Goal: Transaction & Acquisition: Purchase product/service

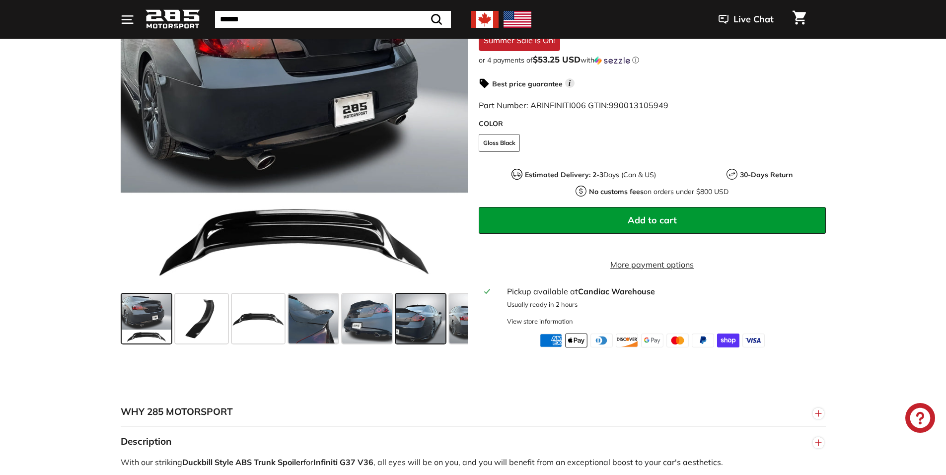
click at [397, 327] on span at bounding box center [421, 319] width 50 height 50
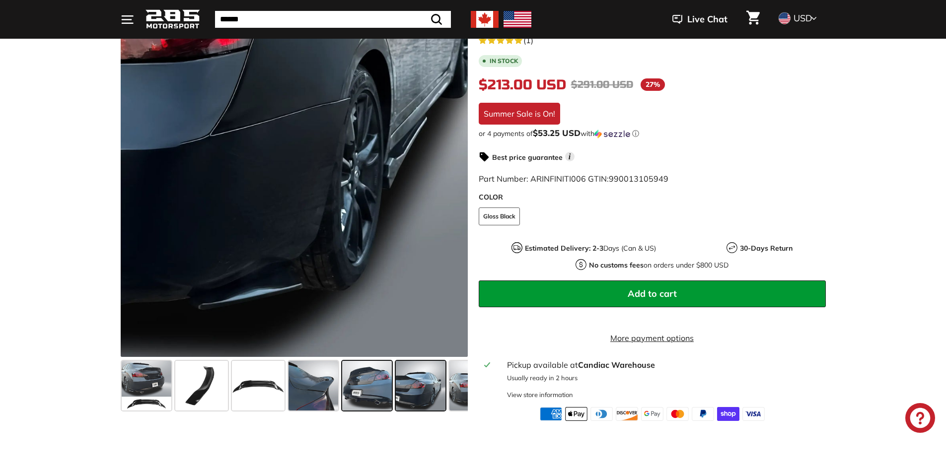
scroll to position [149, 0]
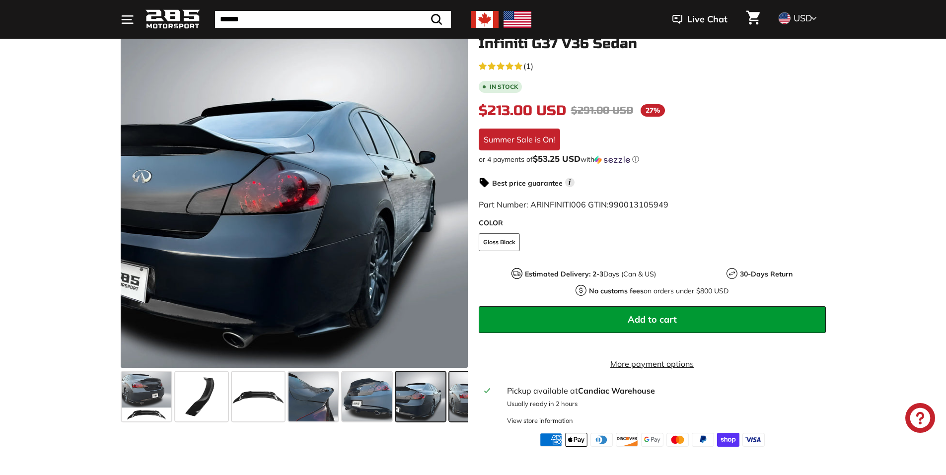
click at [452, 392] on span at bounding box center [474, 397] width 50 height 50
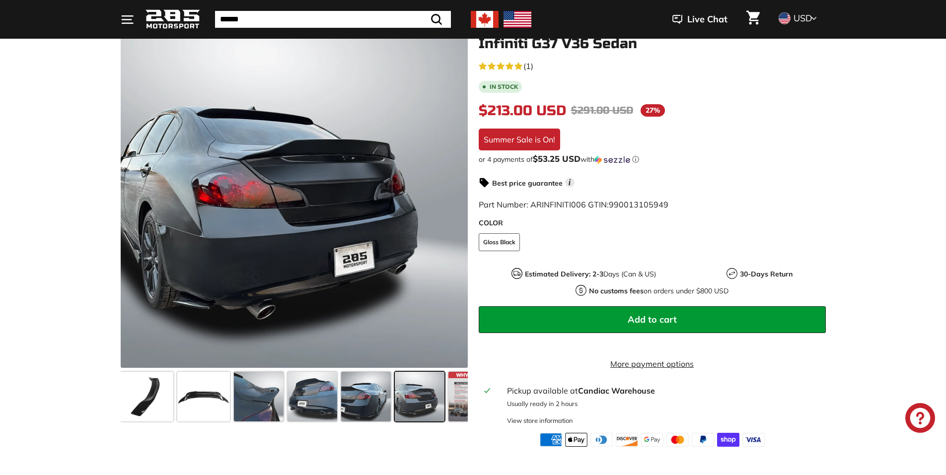
scroll to position [0, 87]
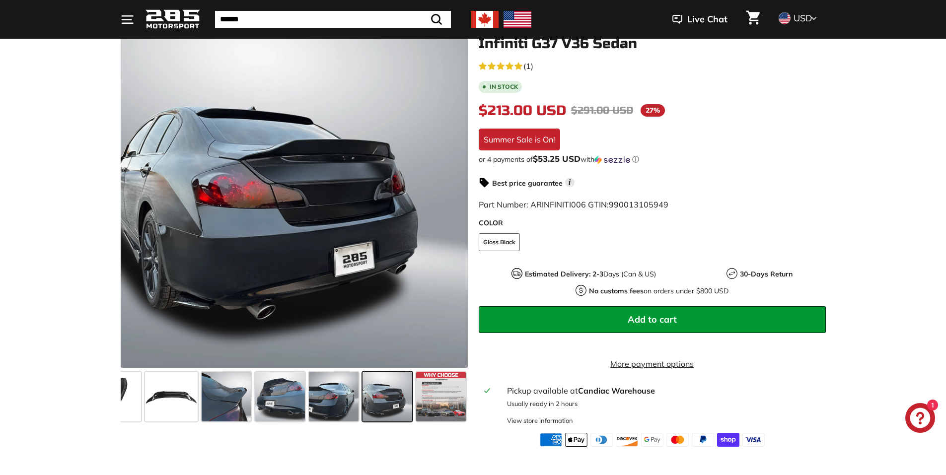
click at [452, 392] on span at bounding box center [441, 397] width 50 height 50
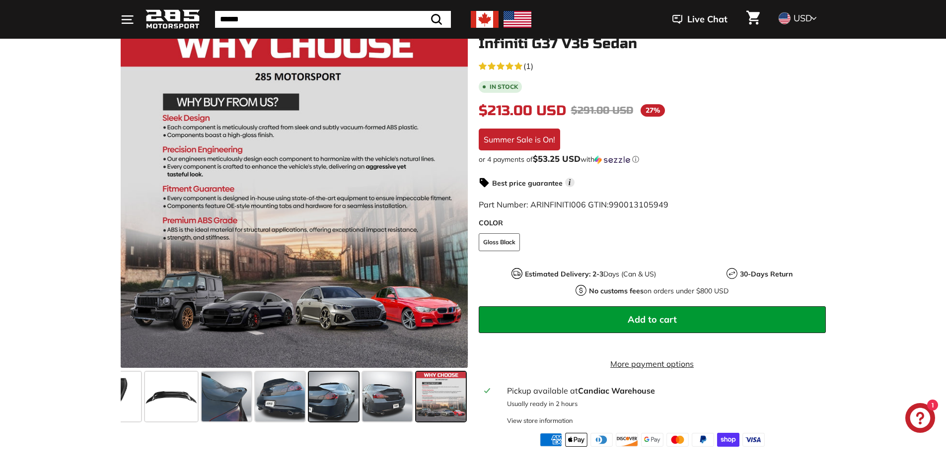
click at [315, 395] on span at bounding box center [334, 397] width 50 height 50
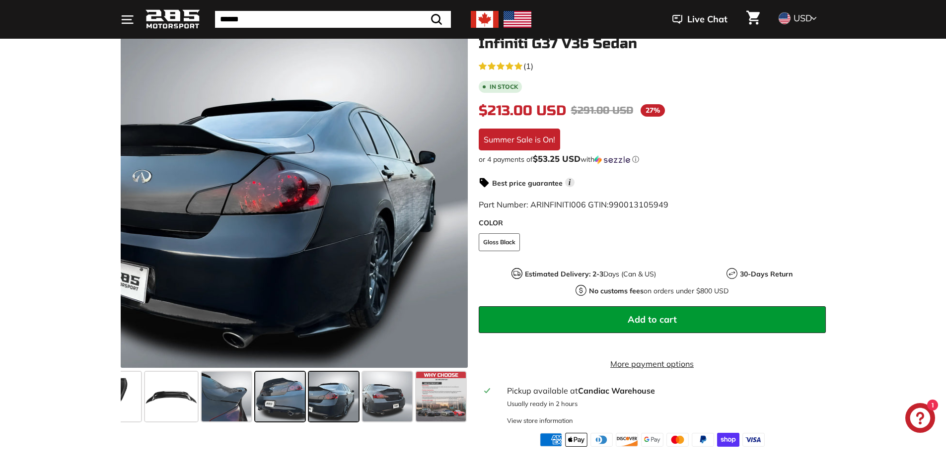
click at [290, 393] on span at bounding box center [280, 397] width 50 height 50
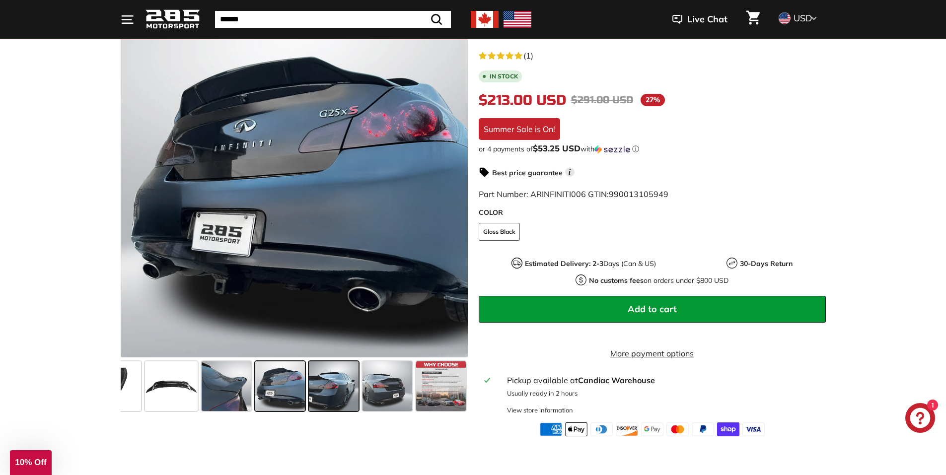
scroll to position [199, 0]
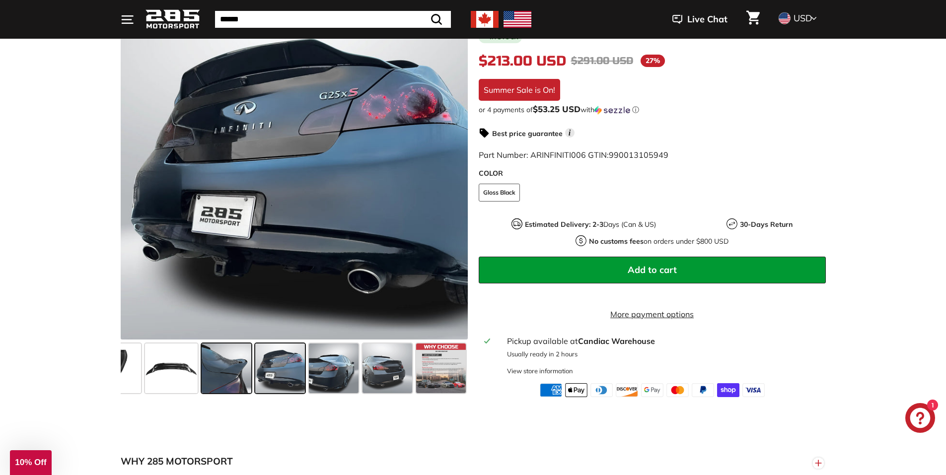
click at [235, 373] on span at bounding box center [227, 369] width 50 height 50
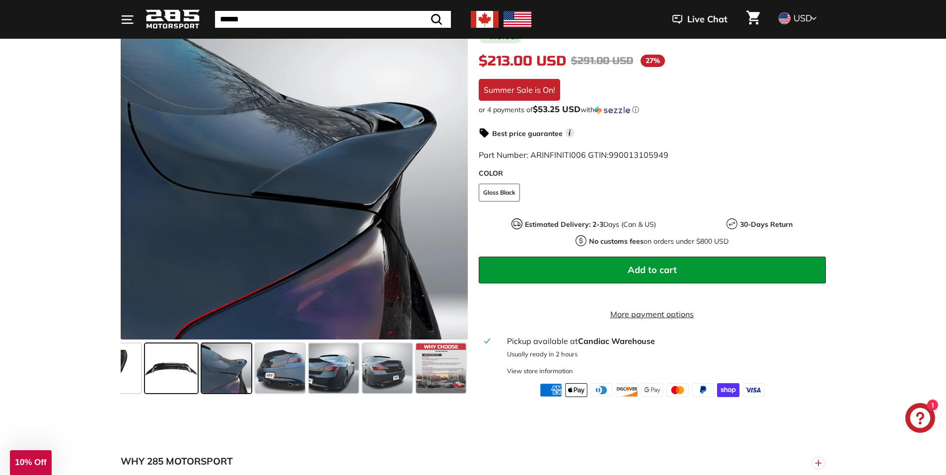
click at [154, 371] on span at bounding box center [171, 369] width 53 height 50
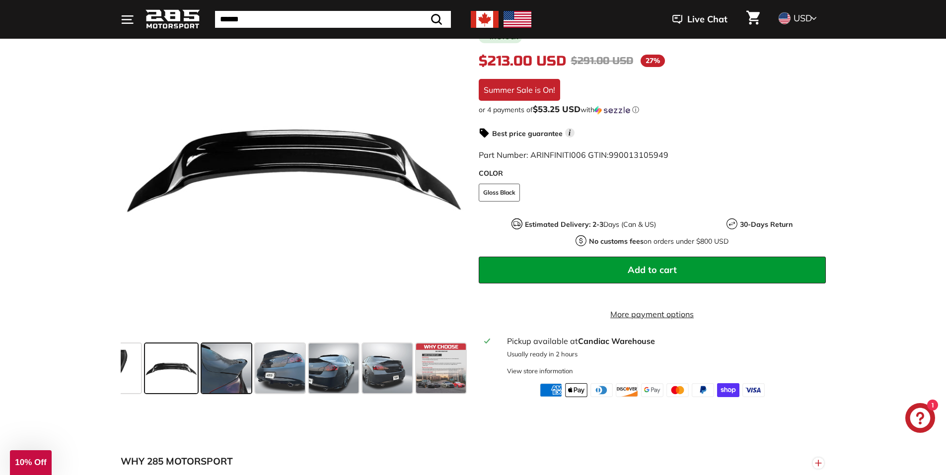
click at [234, 371] on span at bounding box center [227, 369] width 50 height 50
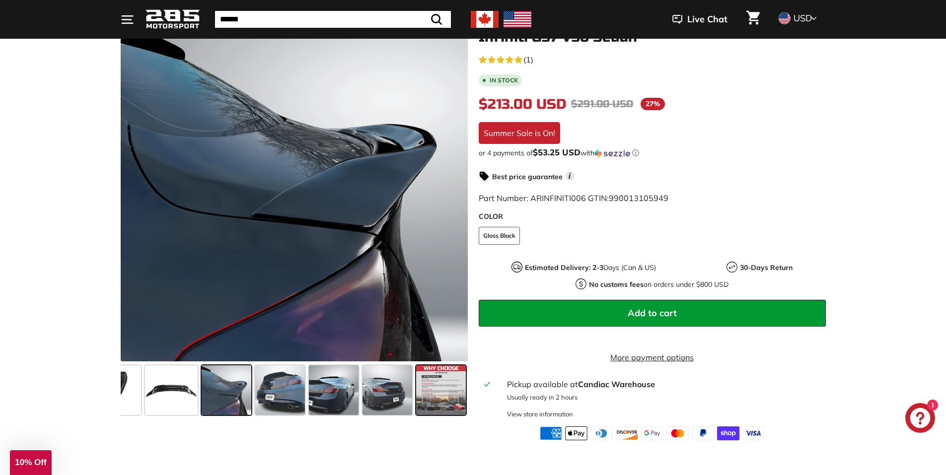
scroll to position [149, 0]
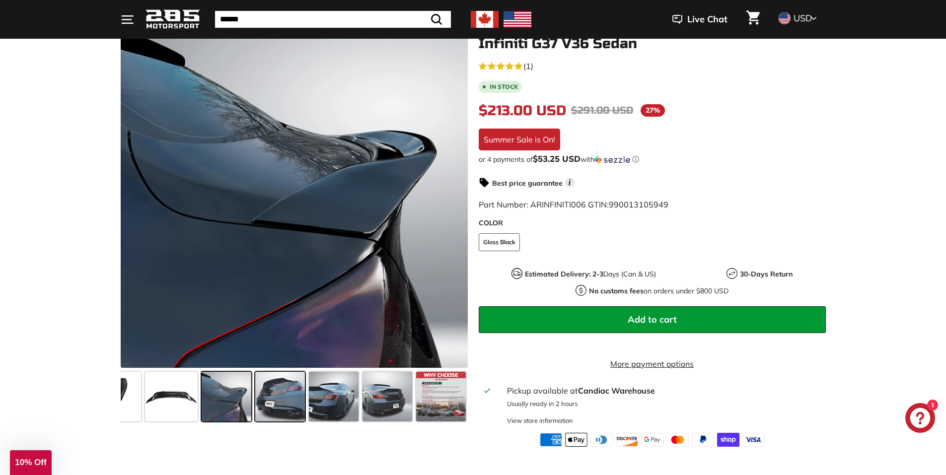
click at [291, 405] on span at bounding box center [280, 397] width 50 height 50
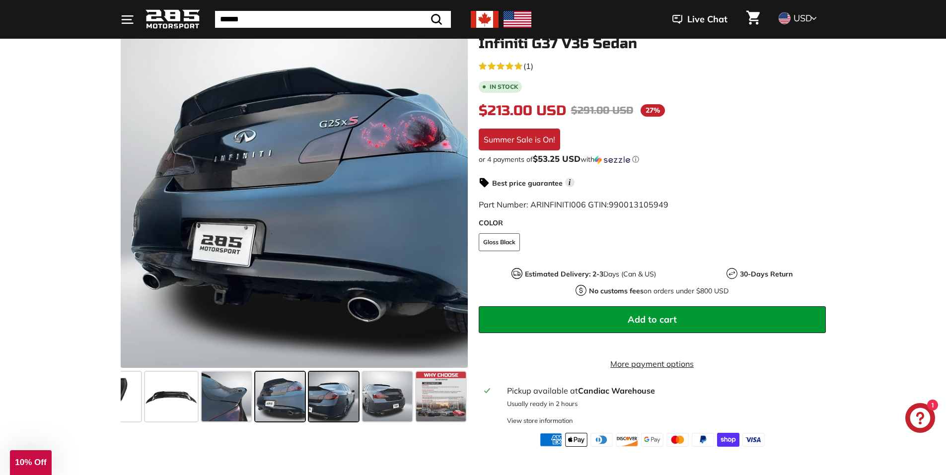
click at [334, 392] on span at bounding box center [334, 397] width 50 height 50
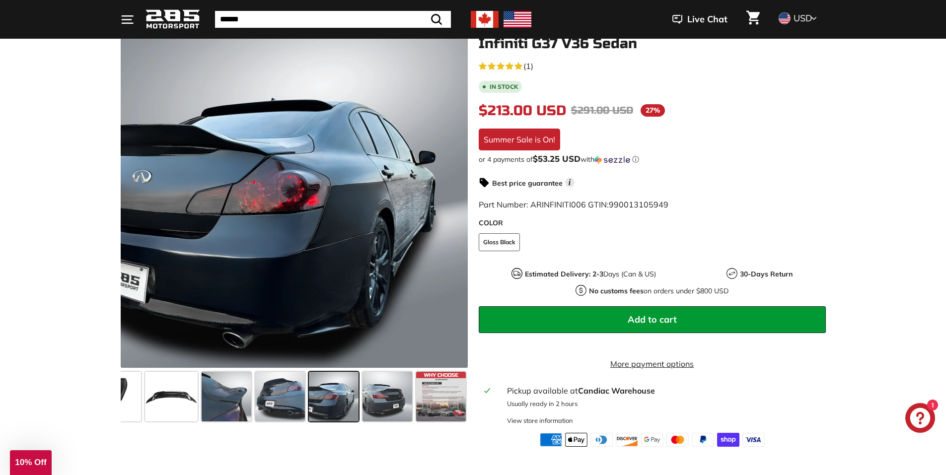
drag, startPoint x: 552, startPoint y: 209, endPoint x: 546, endPoint y: 205, distance: 7.1
drag, startPoint x: 188, startPoint y: 39, endPoint x: 208, endPoint y: 6, distance: 38.7
